Goal: Transaction & Acquisition: Purchase product/service

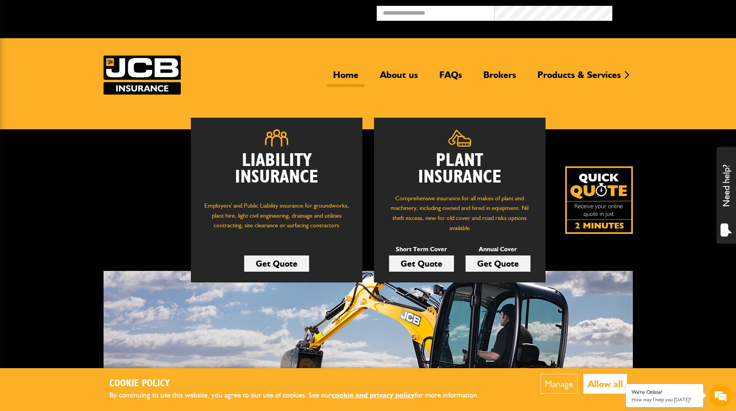
click at [432, 264] on link "Get Quote" at bounding box center [421, 264] width 65 height 16
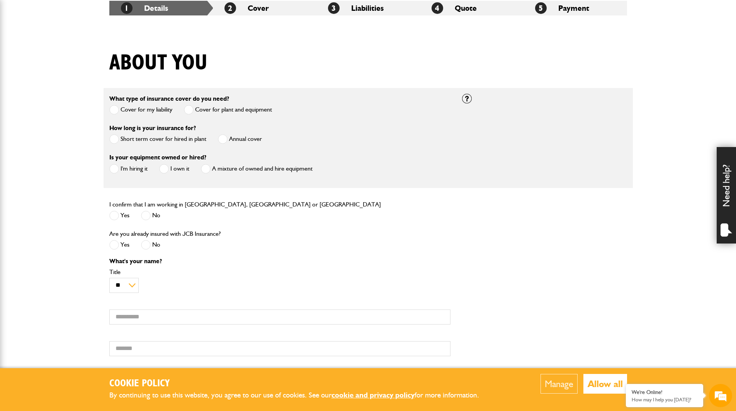
scroll to position [154, 0]
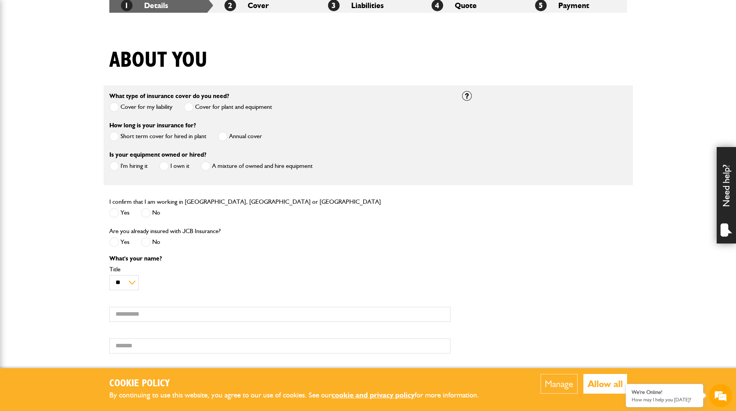
click at [150, 135] on label "Short term cover for hired in plant" at bounding box center [157, 137] width 97 height 10
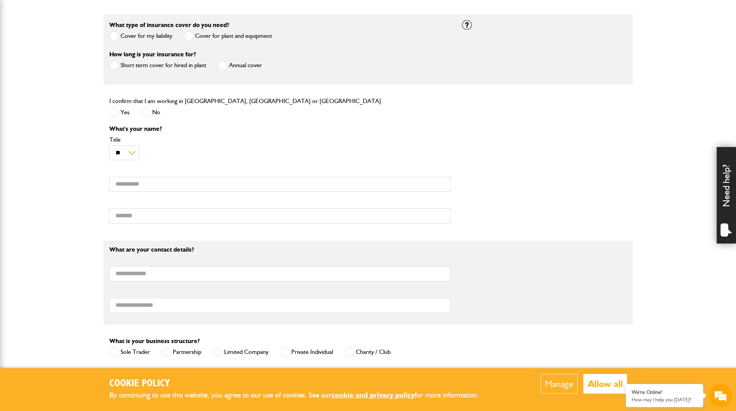
scroll to position [0, 0]
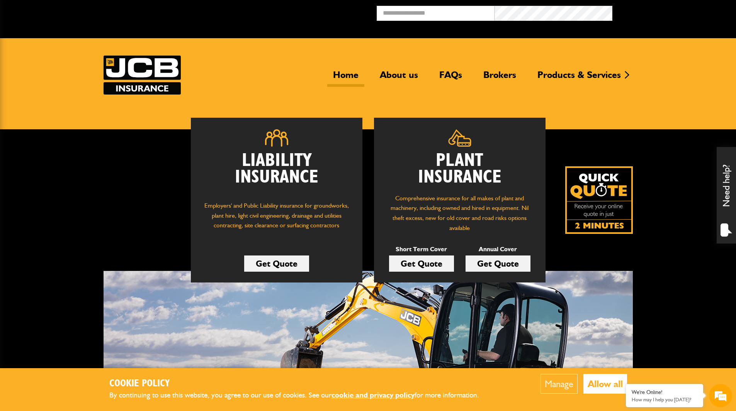
click at [604, 386] on button "Allow all" at bounding box center [605, 384] width 44 height 20
